Goal: Task Accomplishment & Management: Manage account settings

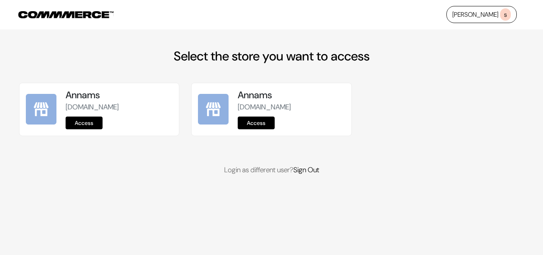
click at [101, 125] on link "Access" at bounding box center [84, 123] width 37 height 13
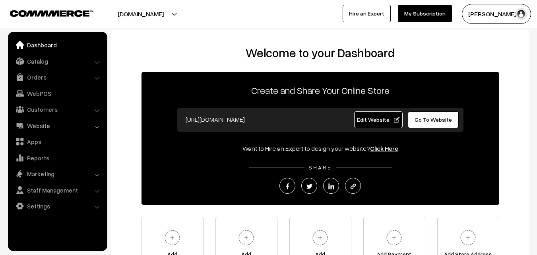
click at [42, 80] on link "Orders" at bounding box center [57, 77] width 95 height 14
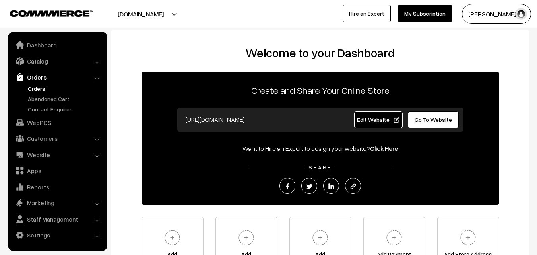
click at [34, 87] on link "Orders" at bounding box center [65, 88] width 79 height 8
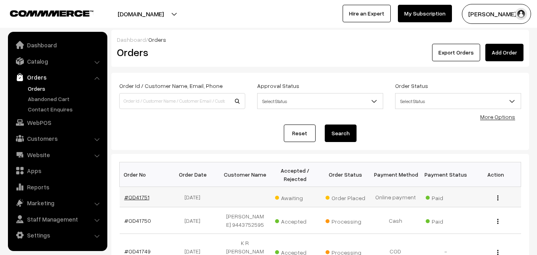
click at [144, 196] on link "#OD41751" at bounding box center [137, 197] width 25 height 7
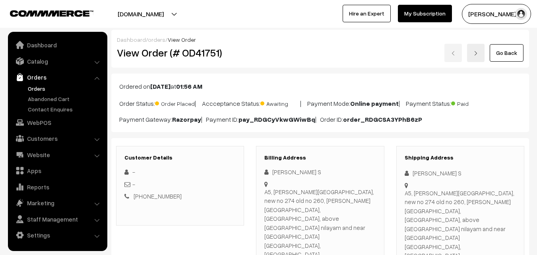
scroll to position [80, 0]
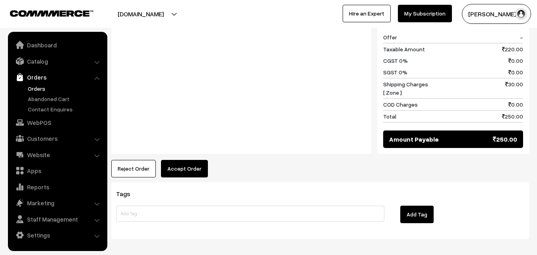
click at [182, 160] on button "Accept Order" at bounding box center [184, 169] width 47 height 18
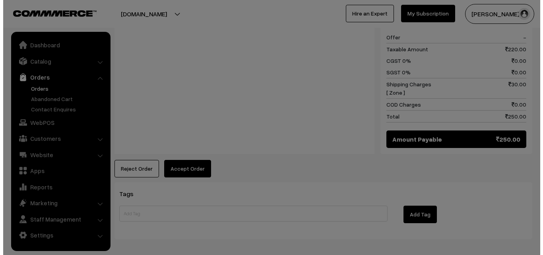
scroll to position [459, 0]
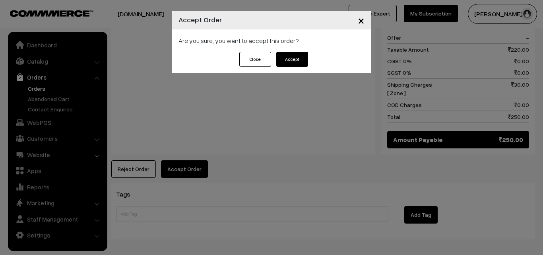
click at [290, 61] on button "Accept" at bounding box center [292, 59] width 32 height 15
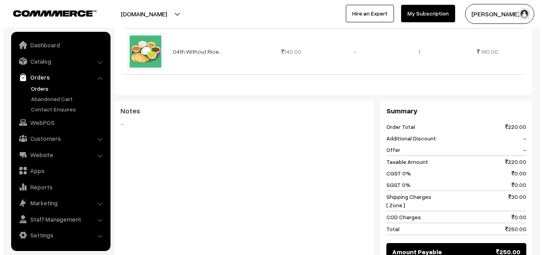
scroll to position [398, 0]
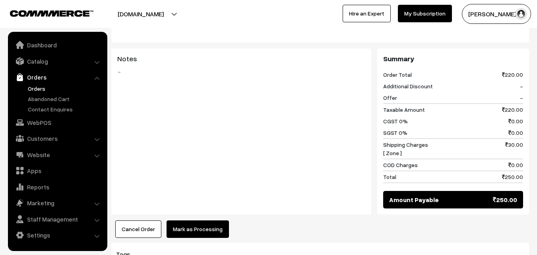
click at [187, 220] on button "Mark as Processing" at bounding box center [198, 229] width 62 height 18
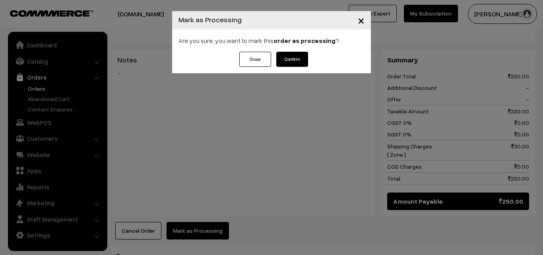
click at [298, 64] on button "Confirm" at bounding box center [292, 59] width 32 height 15
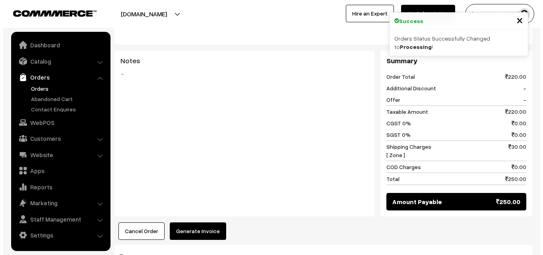
scroll to position [398, 0]
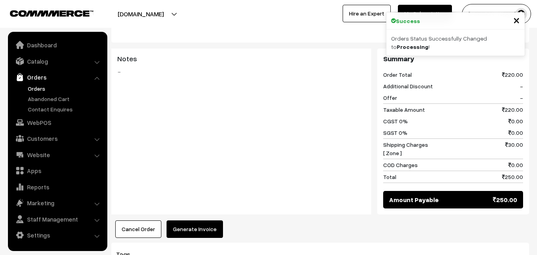
click at [198, 220] on button "Generate Invoice" at bounding box center [195, 229] width 56 height 18
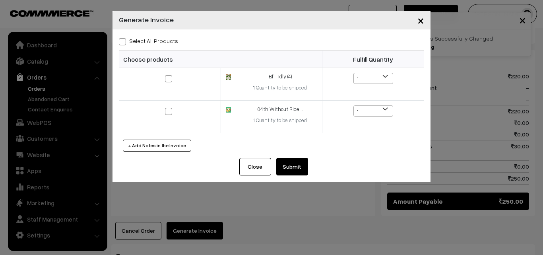
click at [157, 39] on label "Select All Products" at bounding box center [148, 41] width 59 height 8
click at [124, 39] on input "Select All Products" at bounding box center [121, 40] width 5 height 5
checkbox input "true"
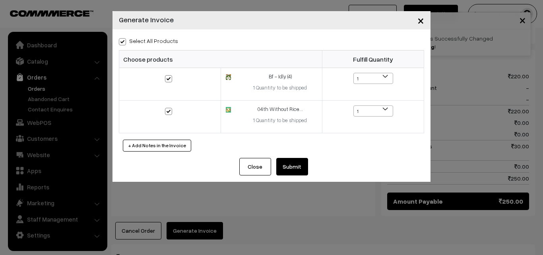
click at [288, 167] on button "Submit" at bounding box center [292, 167] width 32 height 18
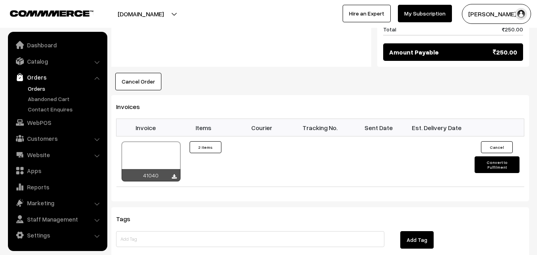
scroll to position [557, 0]
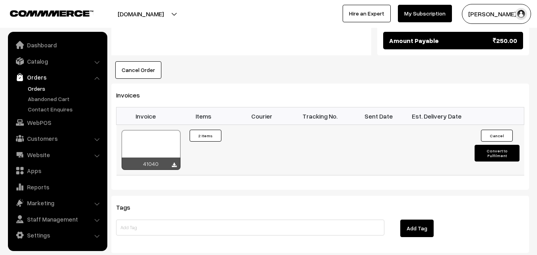
click at [158, 125] on td "41040" at bounding box center [146, 150] width 58 height 51
click at [158, 130] on div at bounding box center [151, 150] width 59 height 40
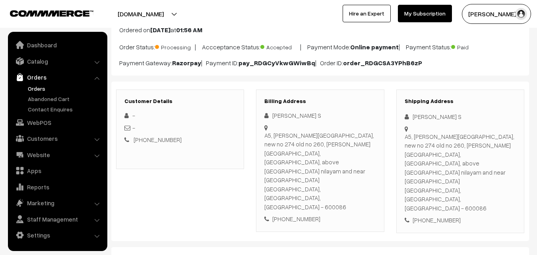
scroll to position [0, 0]
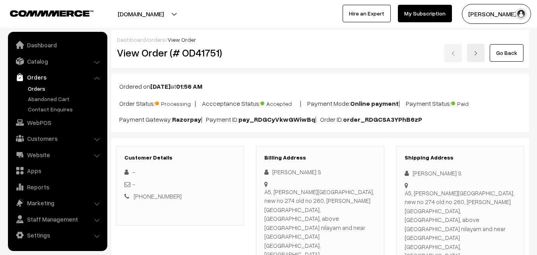
click at [513, 54] on link "Go Back" at bounding box center [507, 53] width 34 height 18
